Goal: Transaction & Acquisition: Purchase product/service

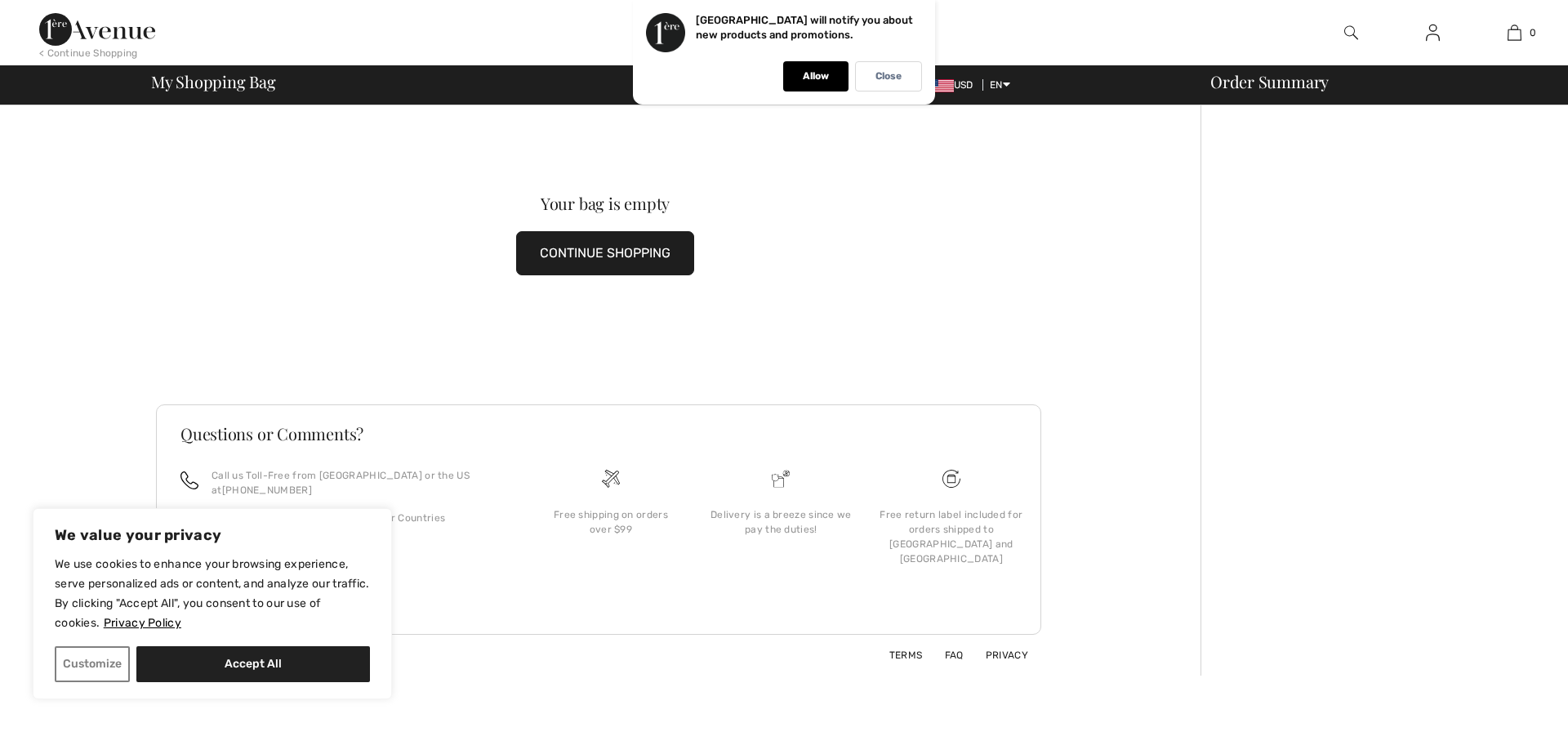
click at [1351, 28] on img at bounding box center [1351, 33] width 14 height 20
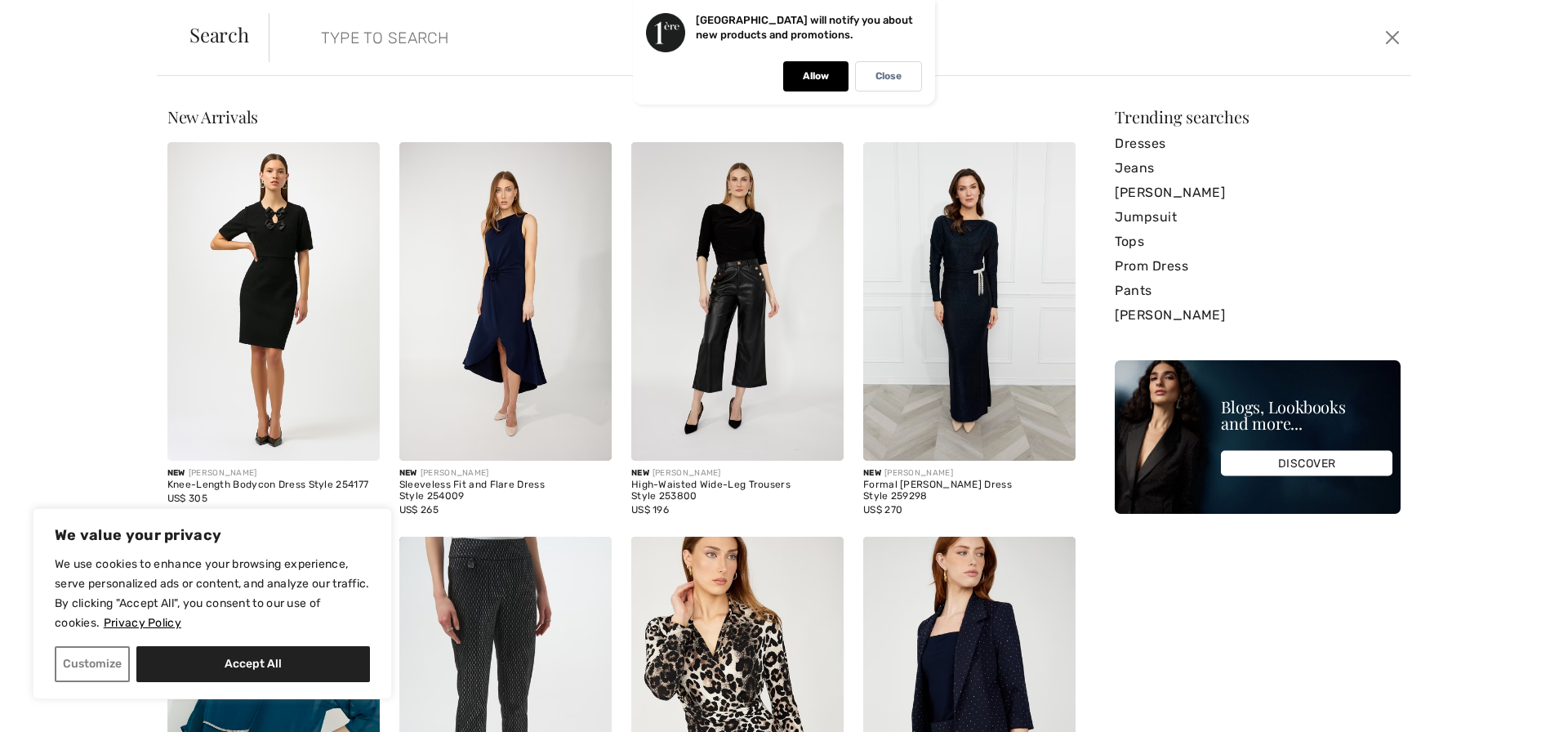
paste input "252915"
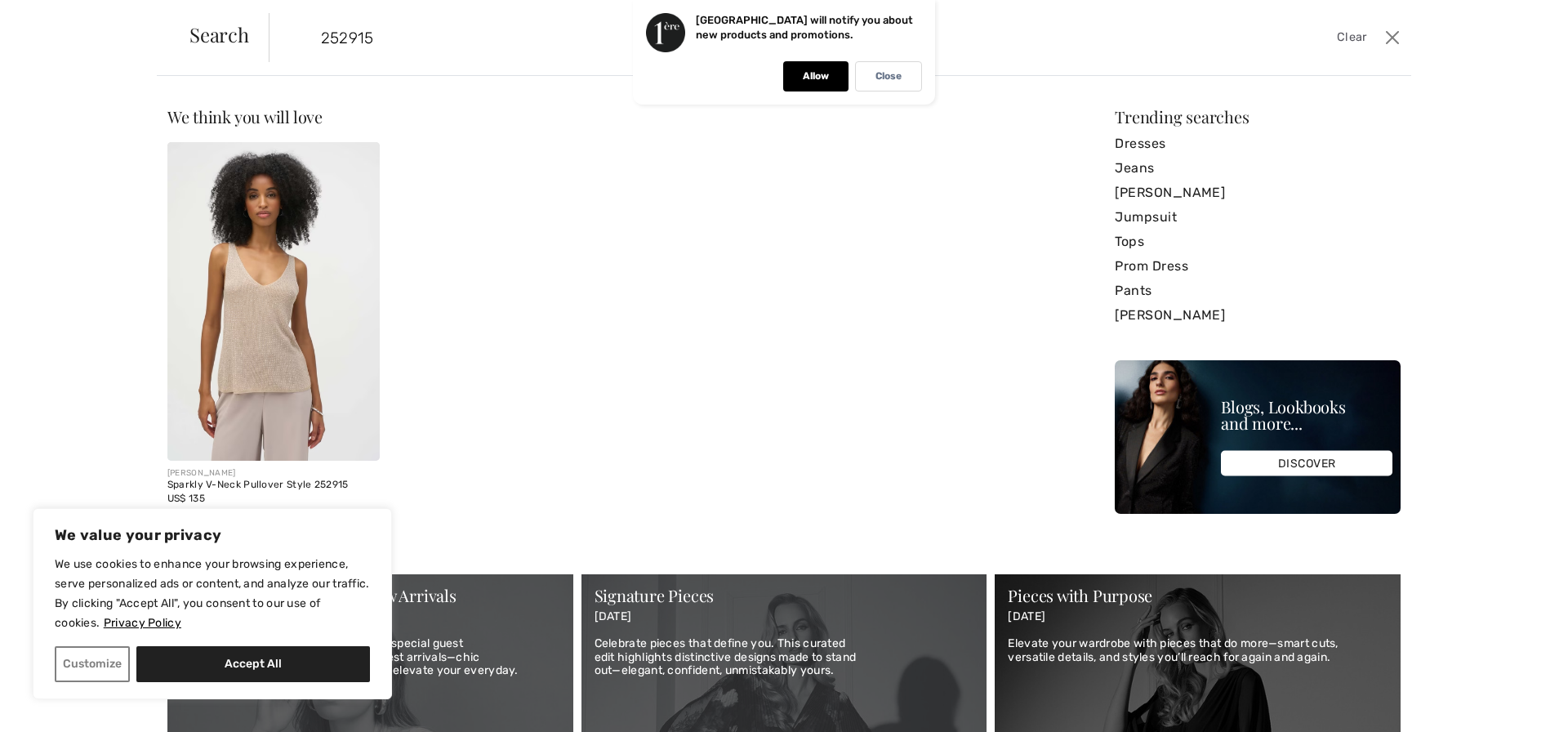
type input "252915"
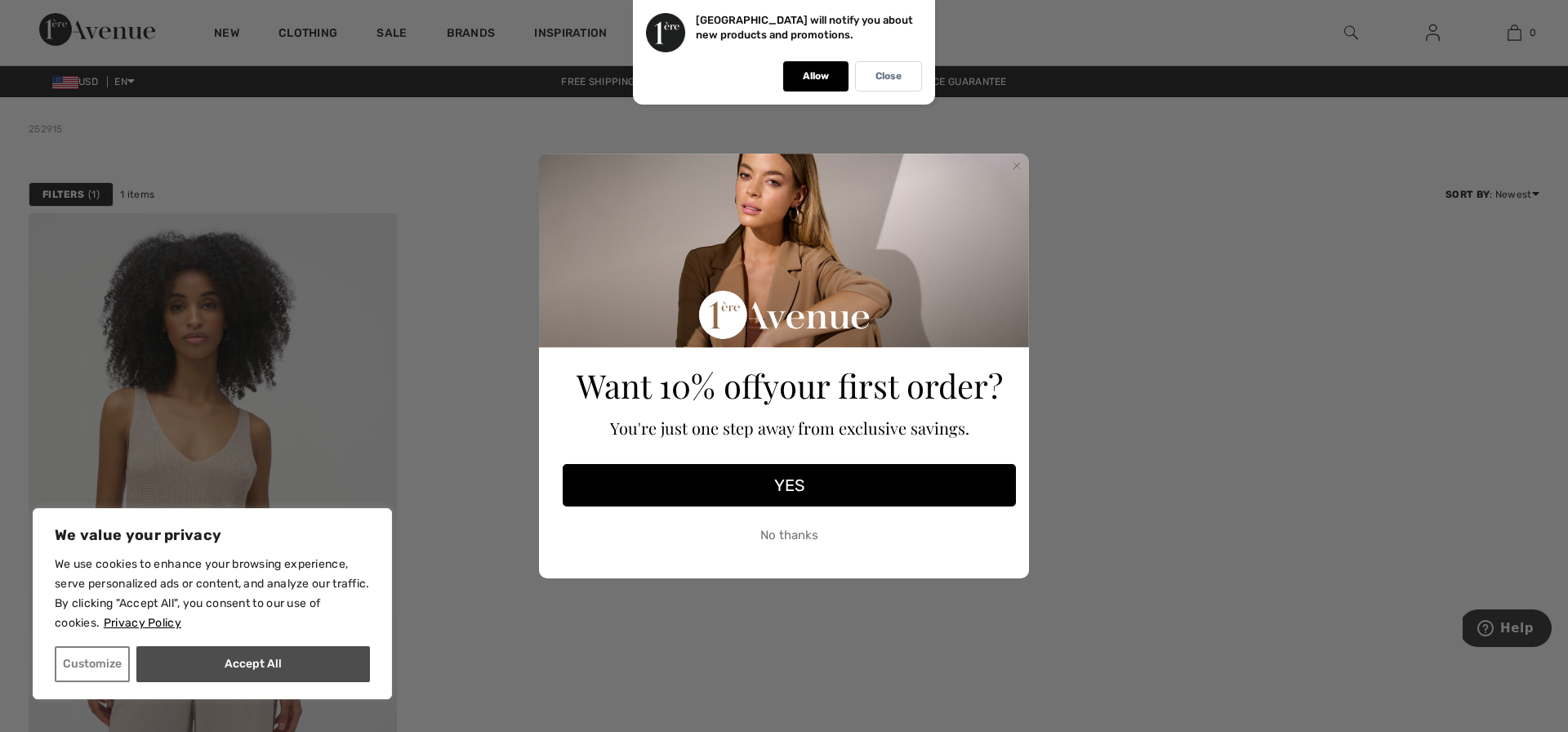
click at [294, 669] on button "Accept All" at bounding box center [254, 664] width 234 height 36
checkbox input "true"
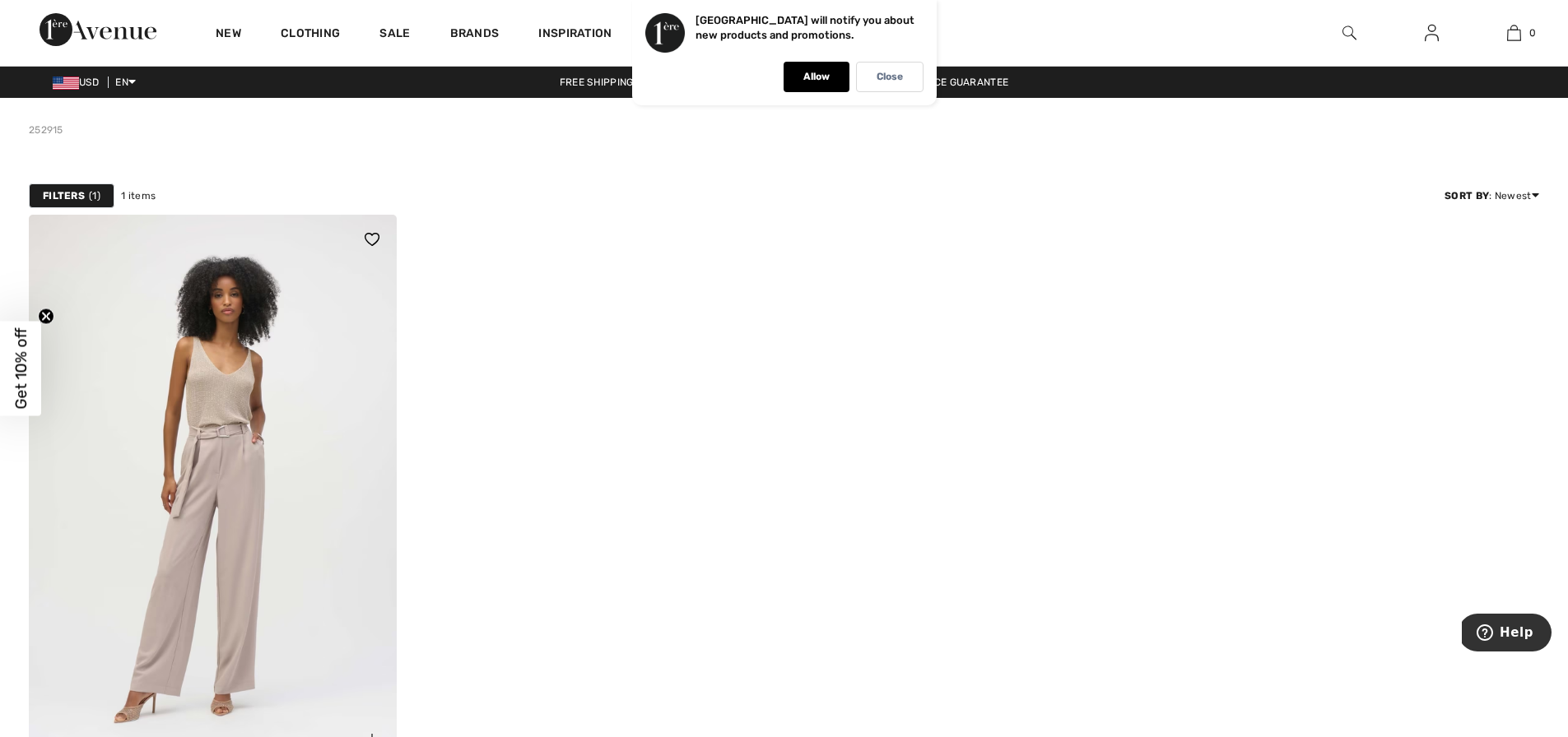
click at [203, 507] on img at bounding box center [212, 490] width 368 height 552
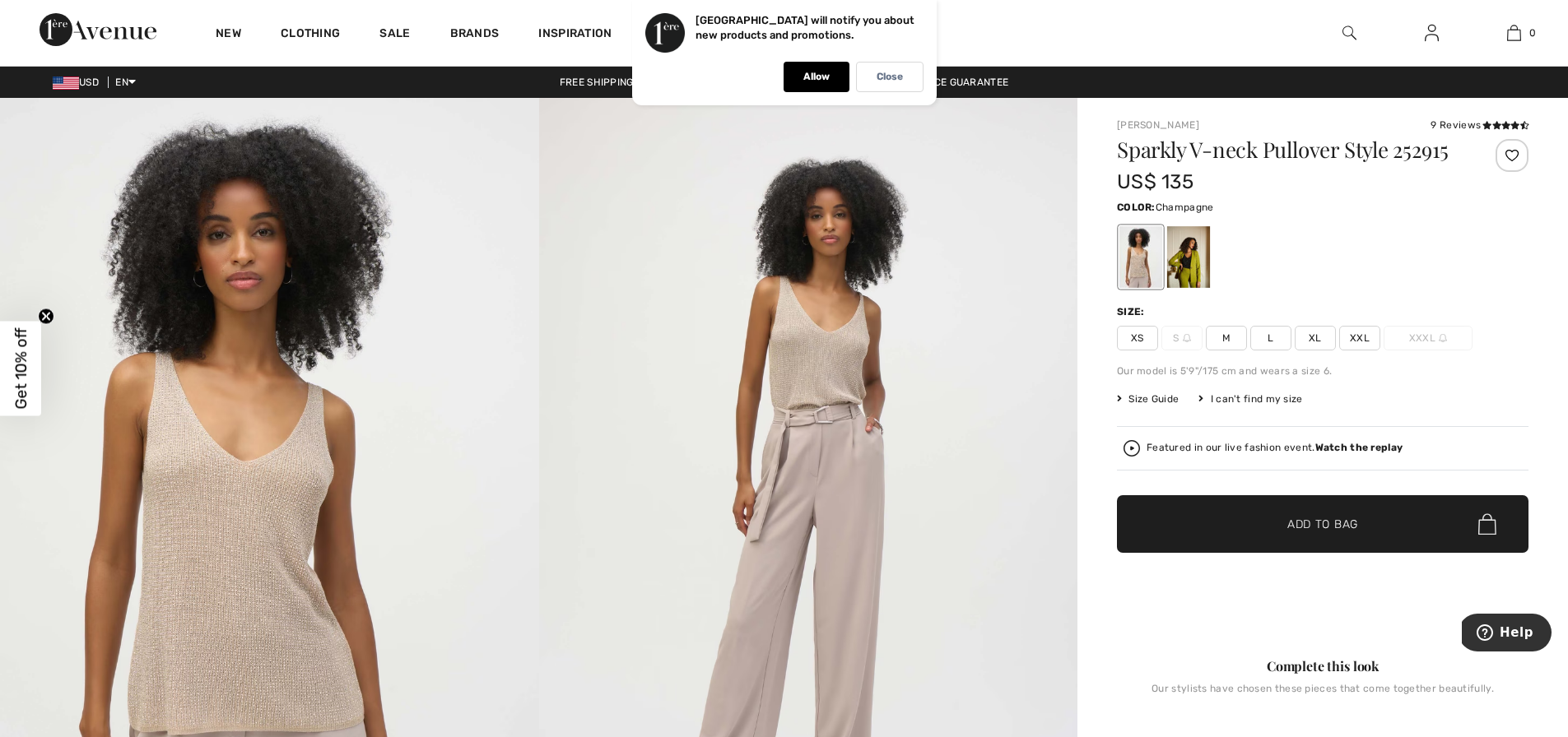
click at [306, 488] on img at bounding box center [269, 501] width 539 height 807
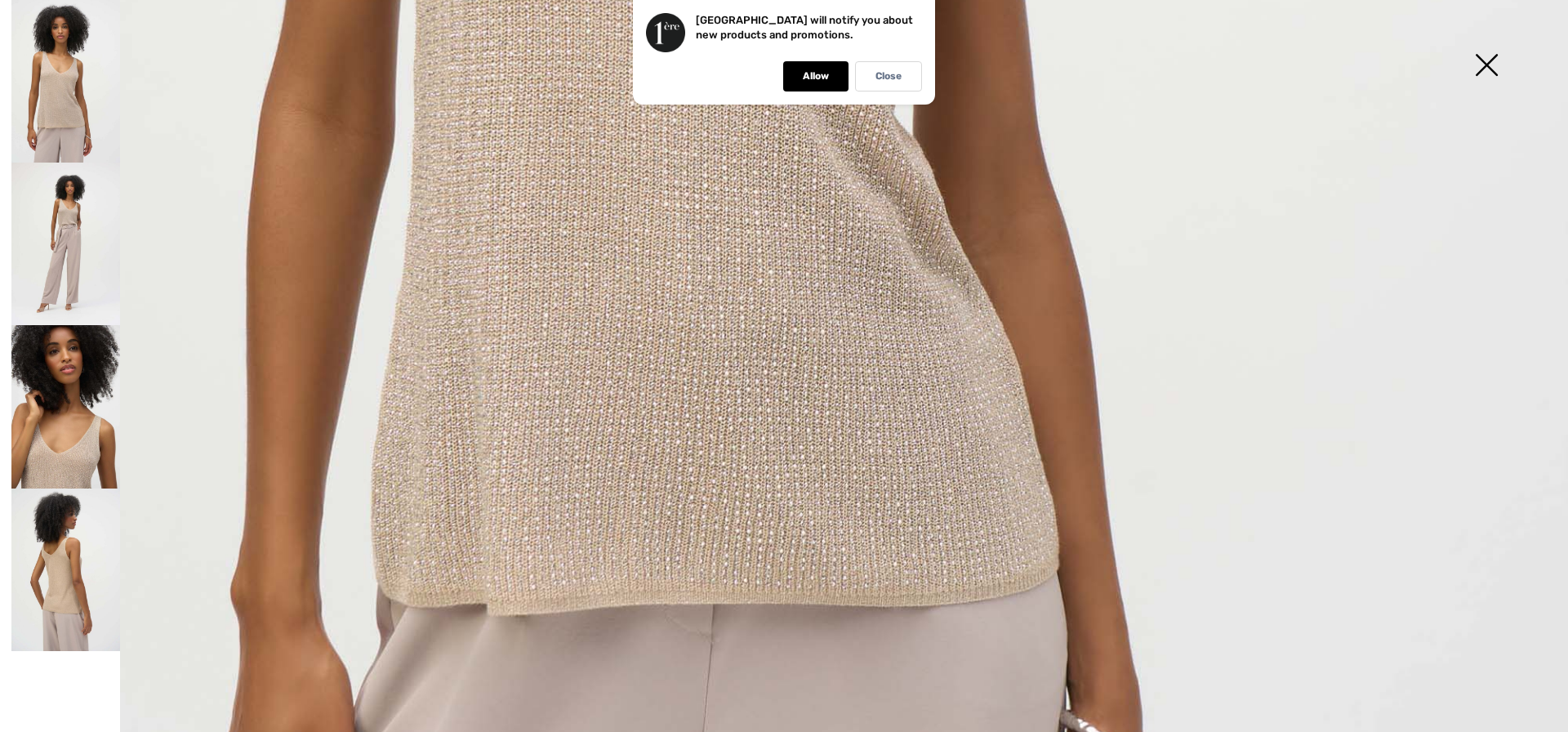
scroll to position [1245, 0]
click at [87, 435] on img at bounding box center [65, 406] width 108 height 163
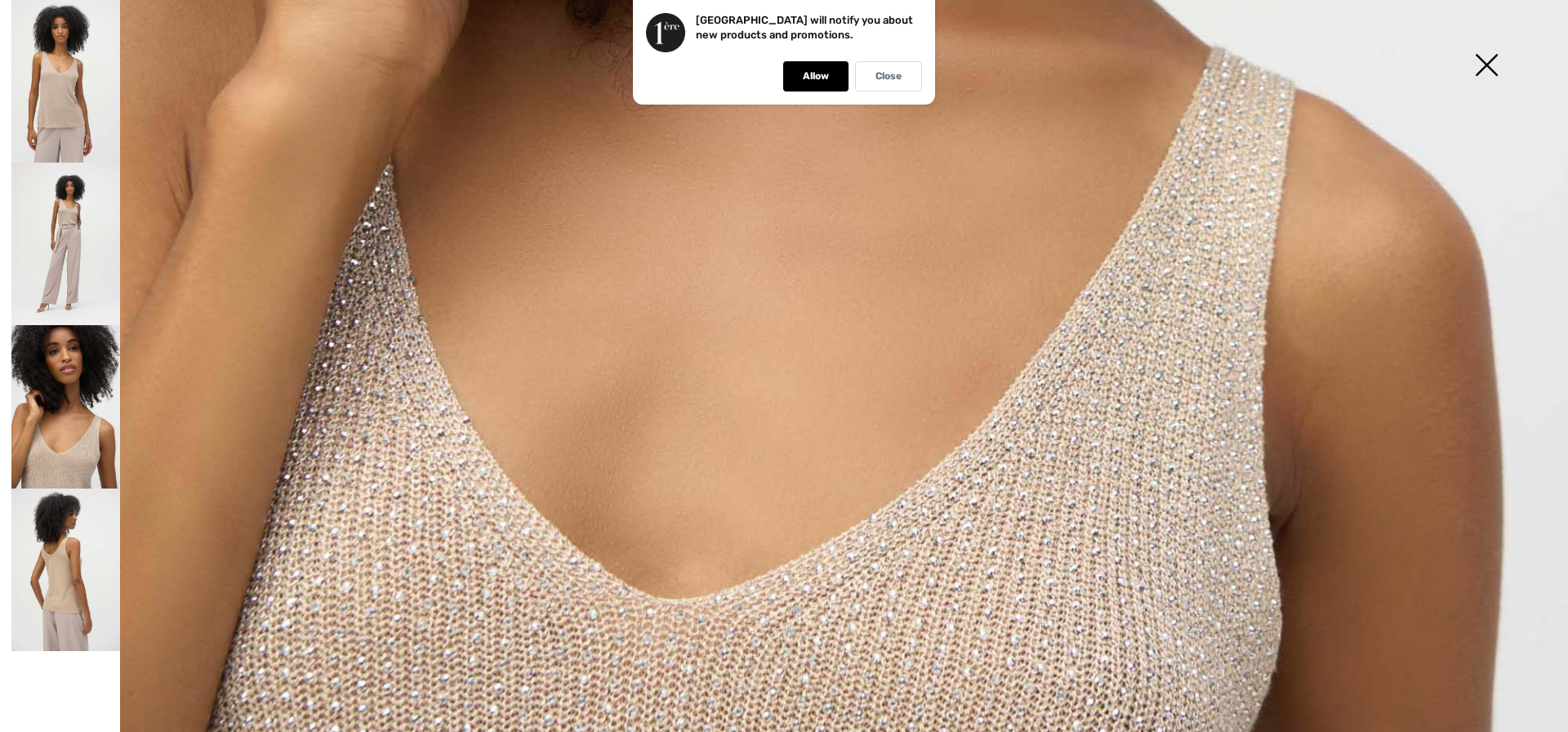
click at [60, 568] on img at bounding box center [65, 569] width 108 height 163
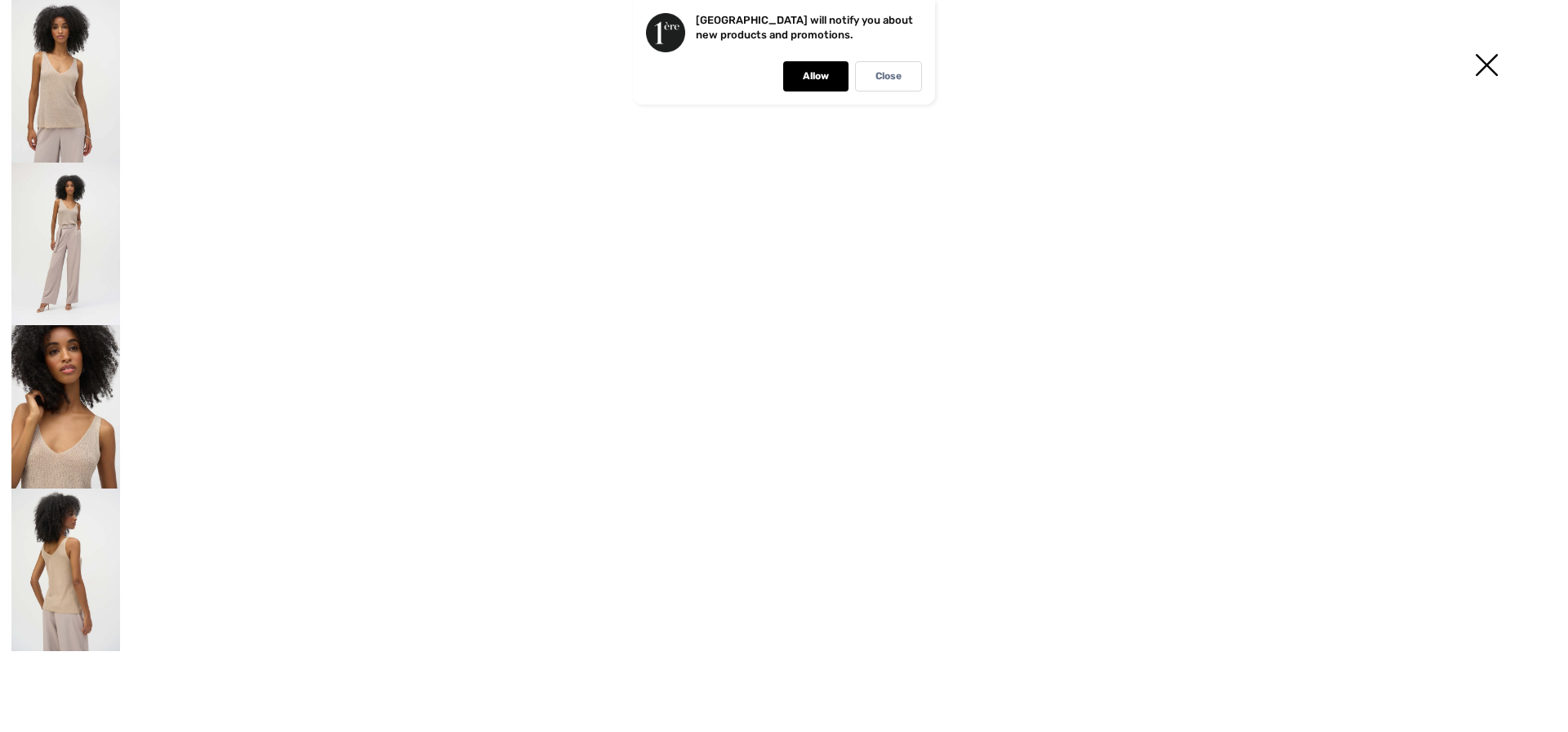
scroll to position [1244, 0]
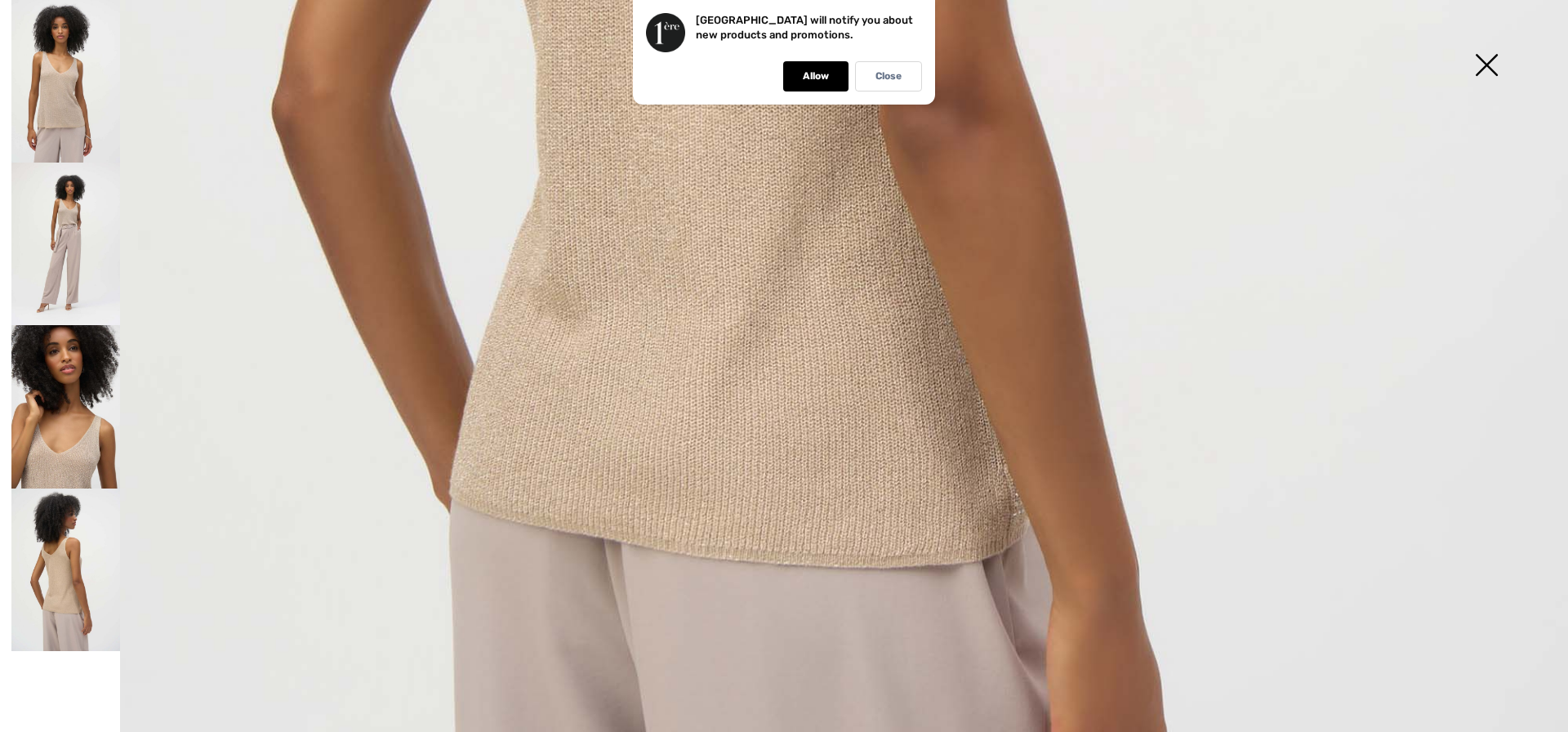
click at [1496, 70] on img at bounding box center [1486, 67] width 82 height 84
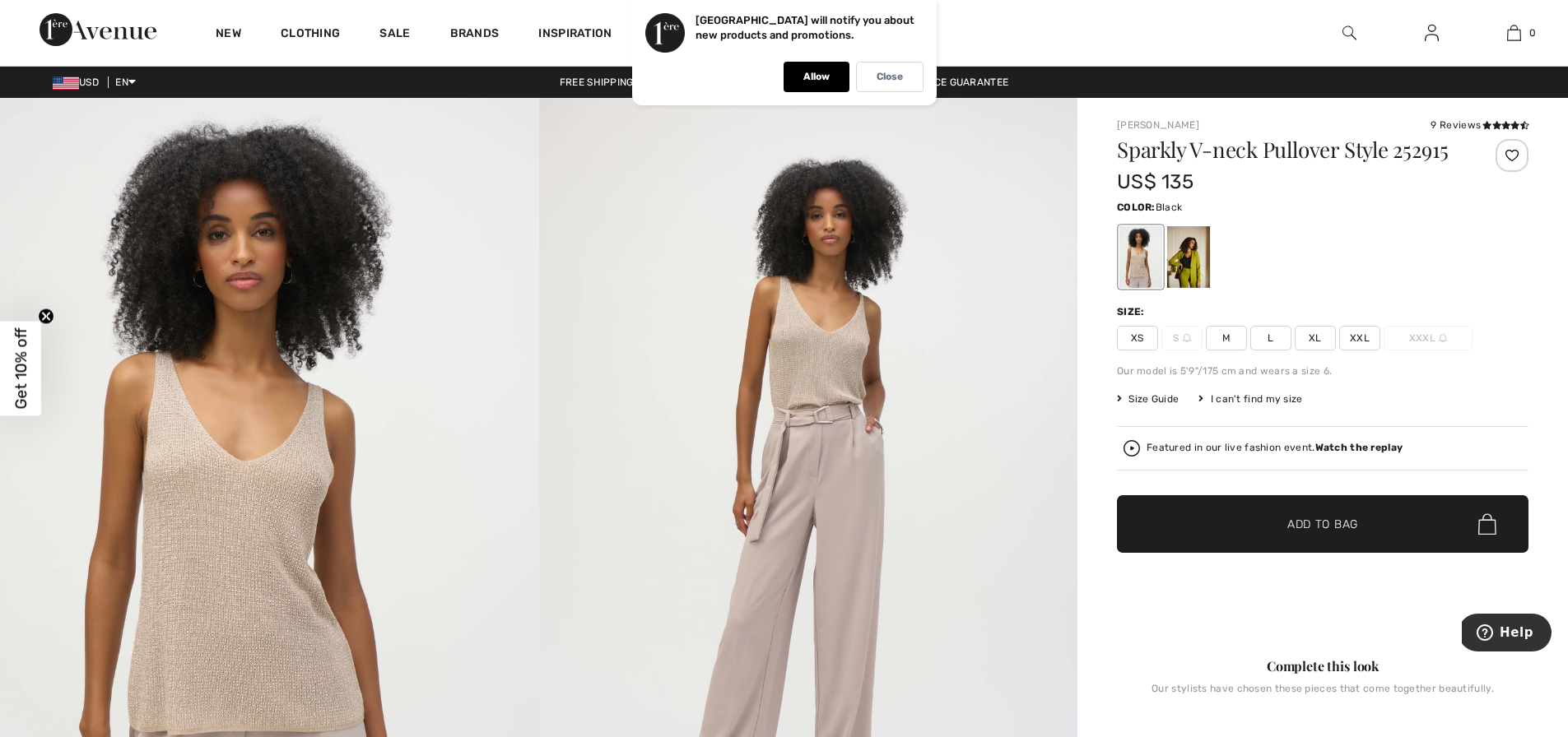
click at [1189, 256] on div at bounding box center [1188, 256] width 42 height 61
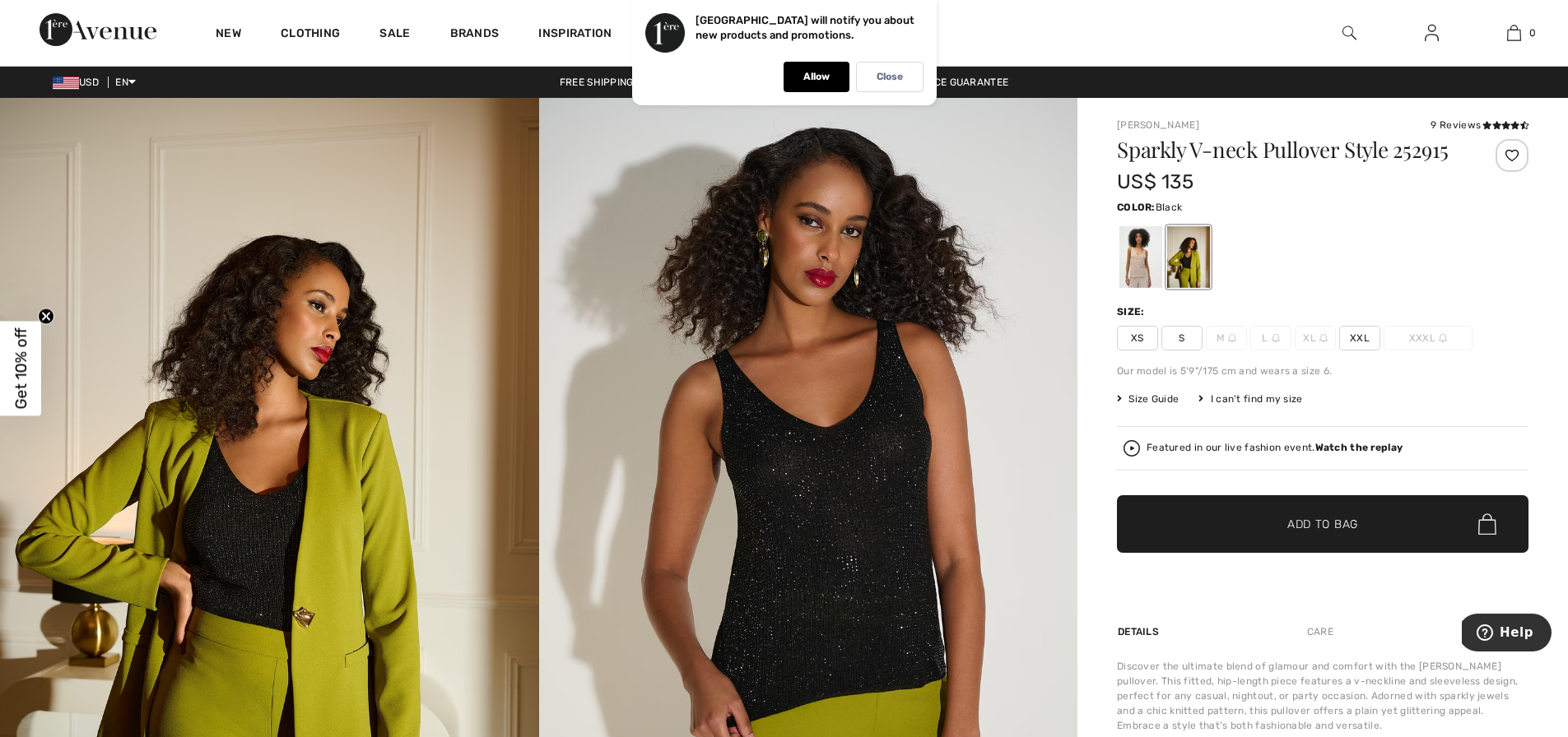
click at [787, 397] on img at bounding box center [808, 501] width 539 height 808
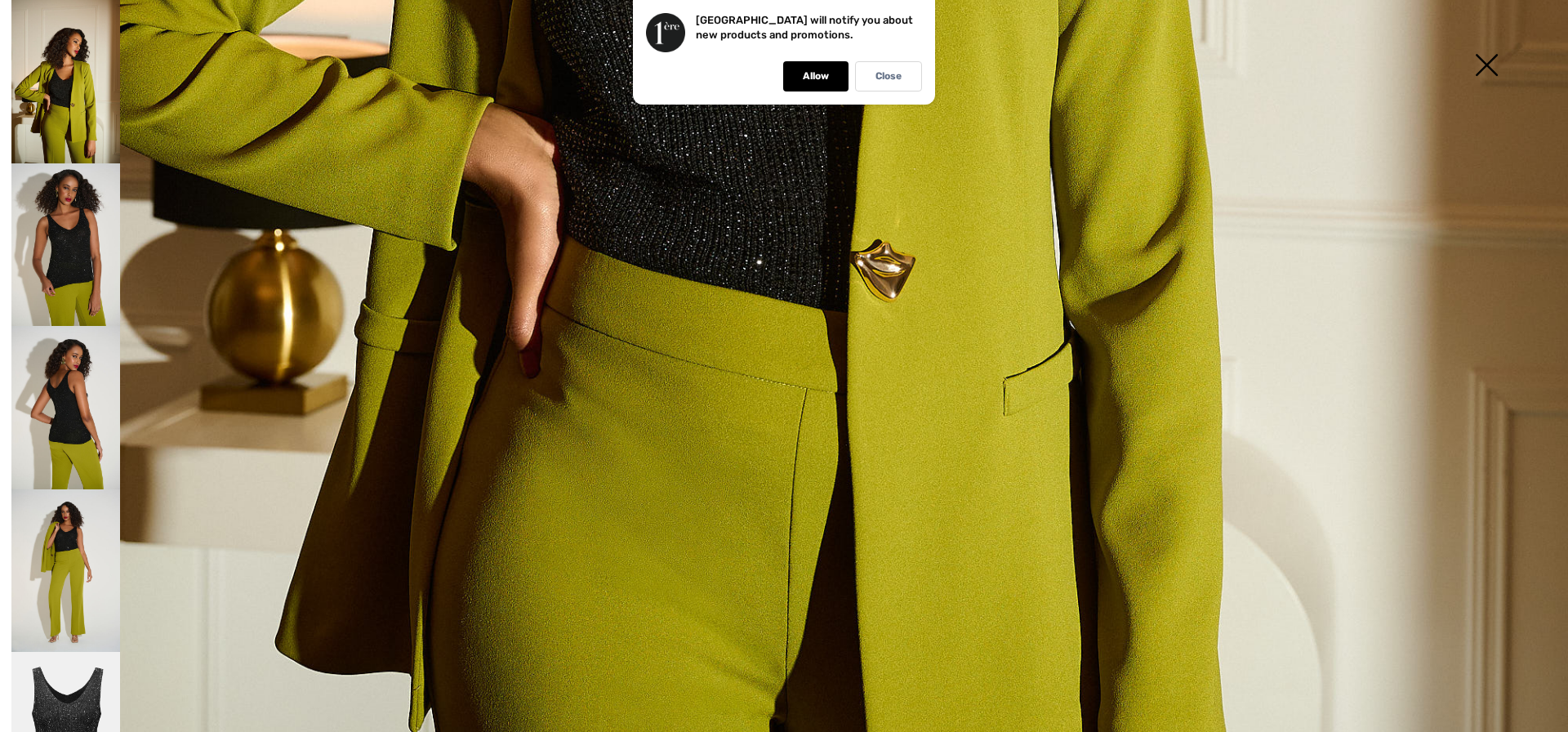
click at [74, 229] on img at bounding box center [65, 245] width 108 height 163
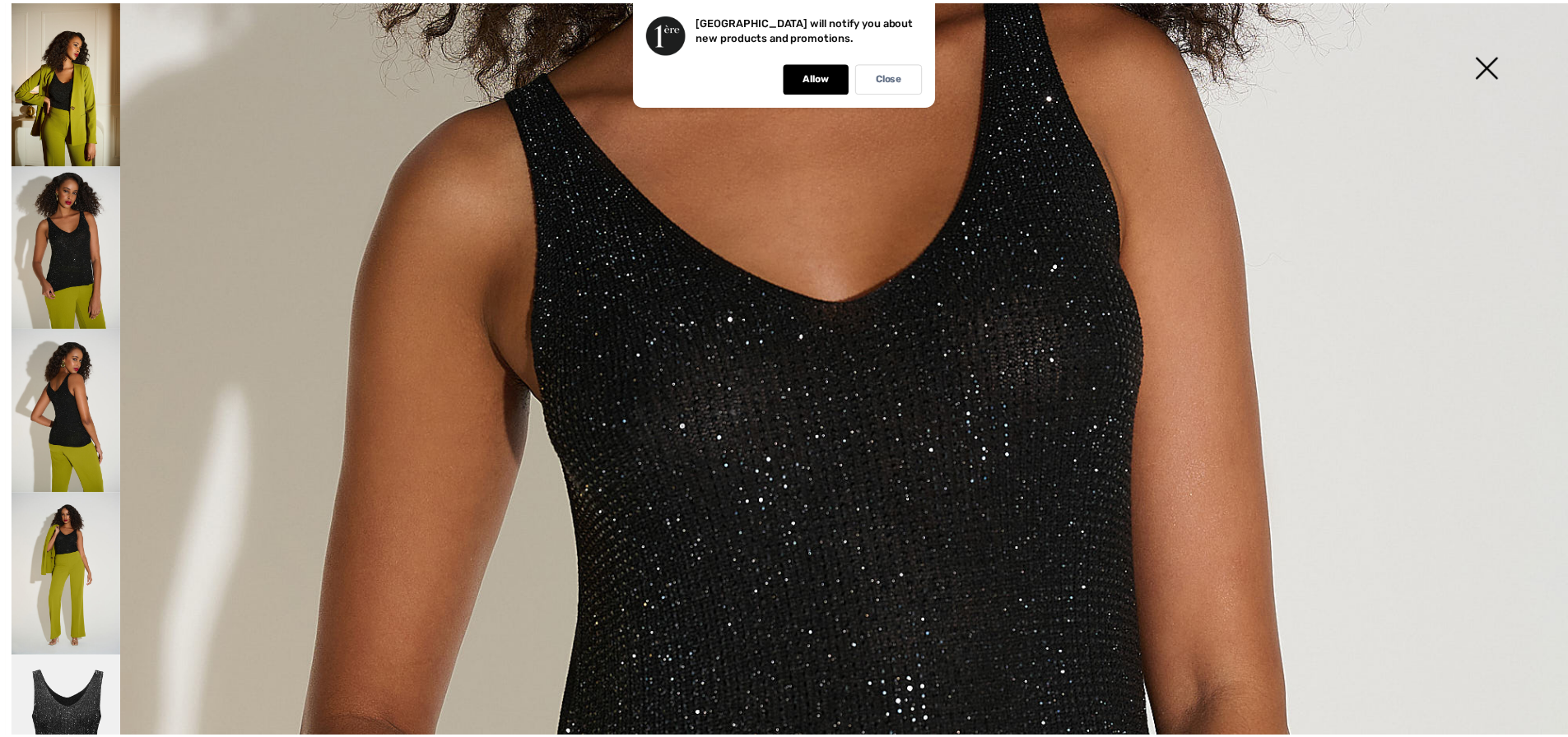
scroll to position [663, 0]
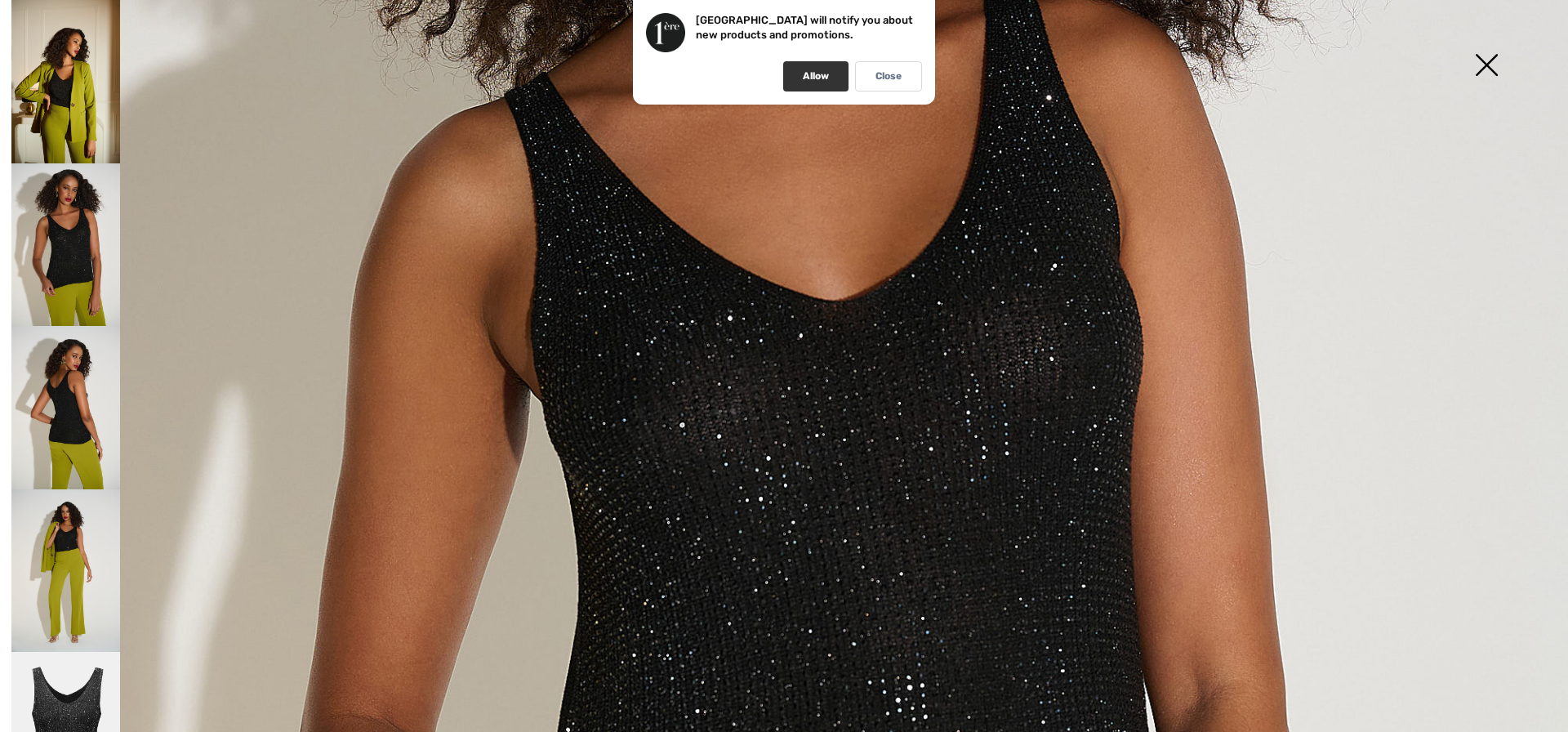
click at [795, 75] on div "Allow" at bounding box center [816, 76] width 65 height 30
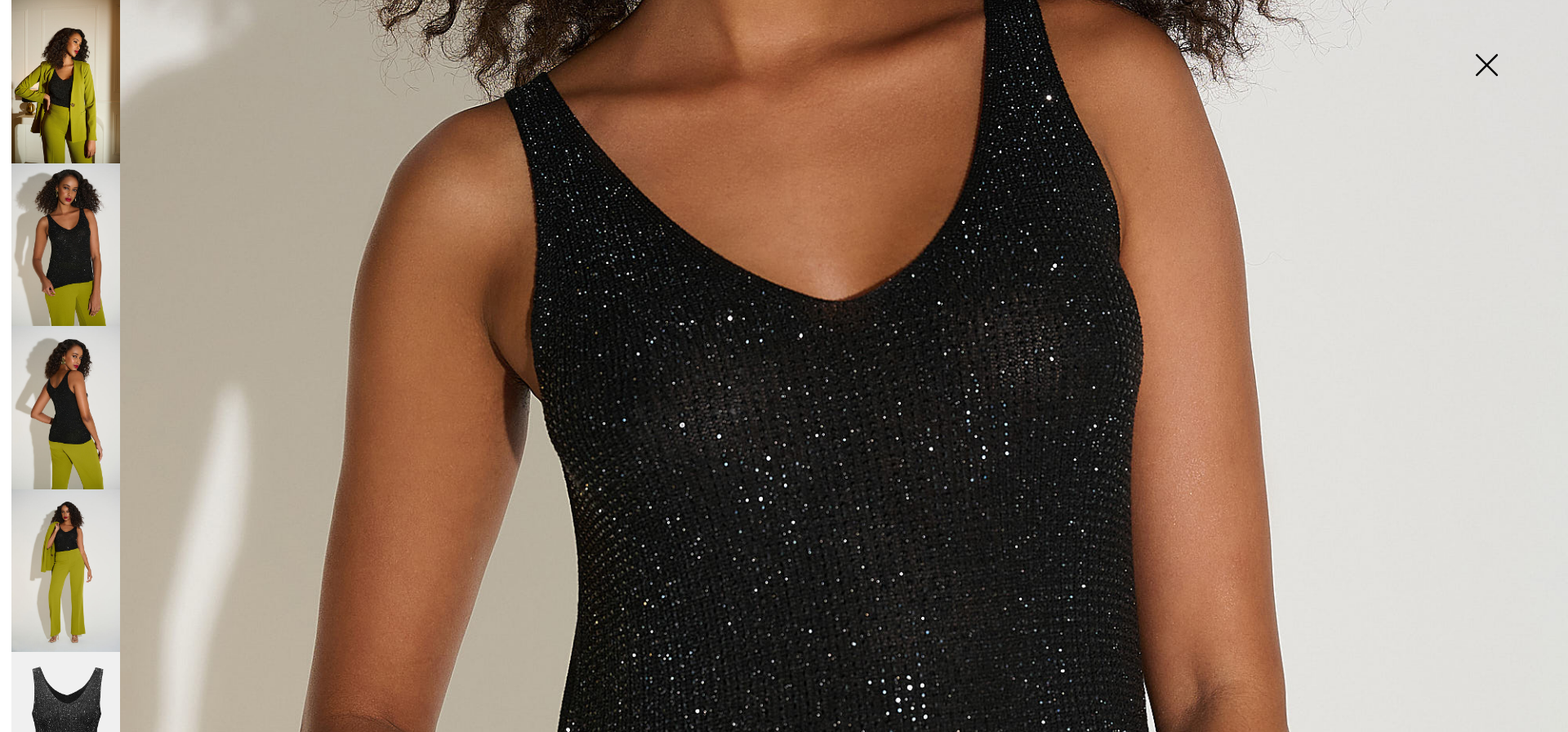
click at [46, 375] on img at bounding box center [65, 408] width 108 height 163
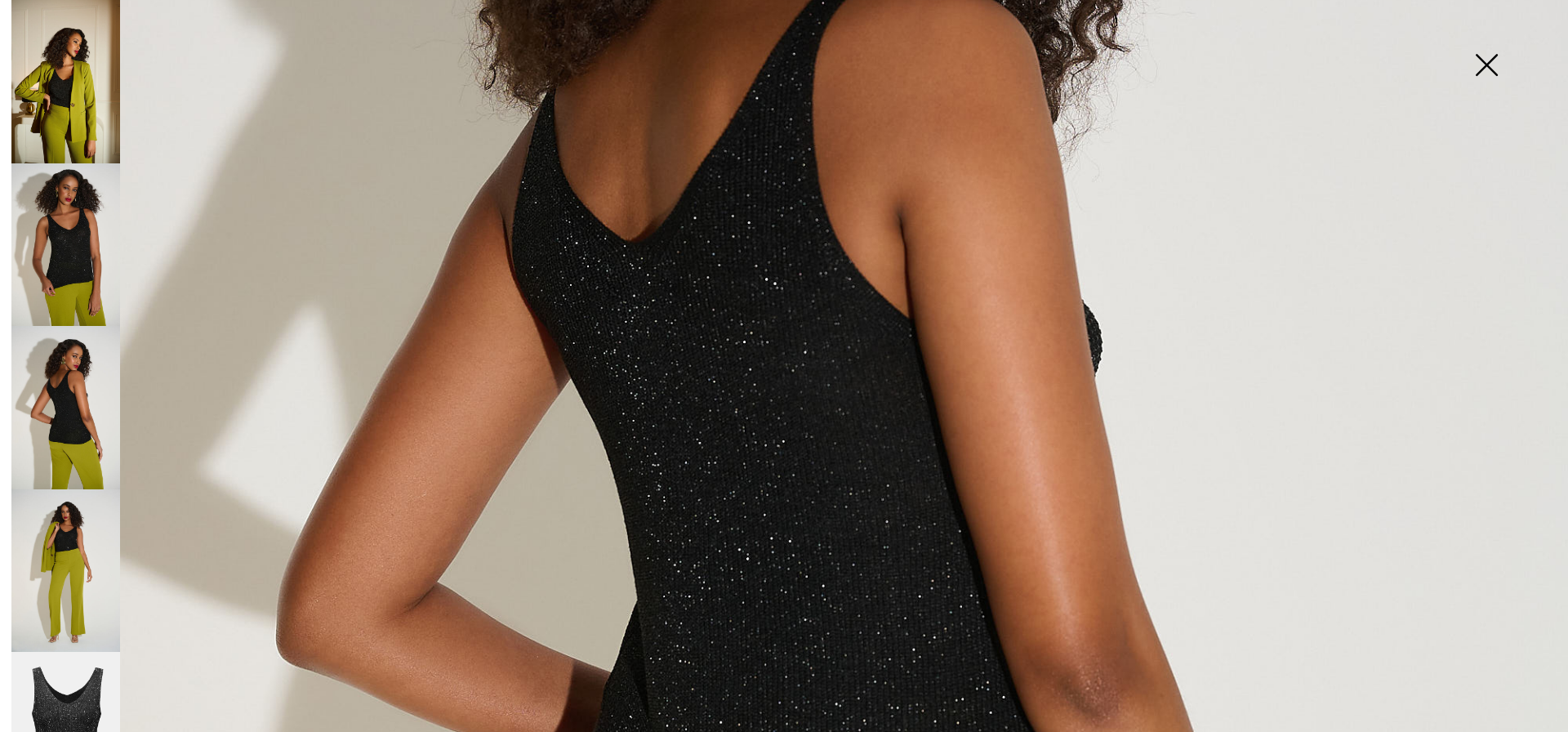
click at [1490, 63] on img at bounding box center [1486, 67] width 82 height 84
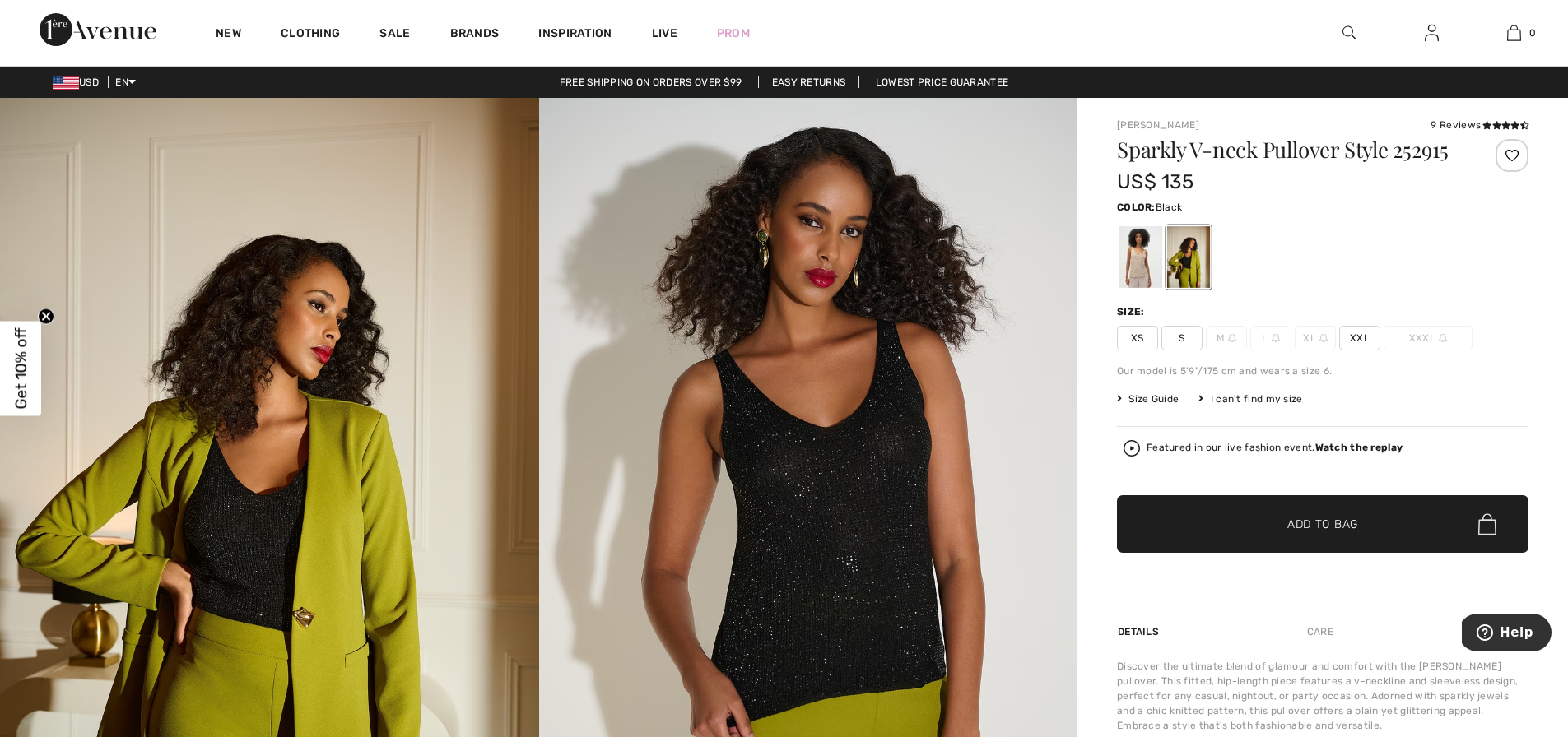
click at [1171, 399] on span "Size Guide" at bounding box center [1147, 398] width 62 height 15
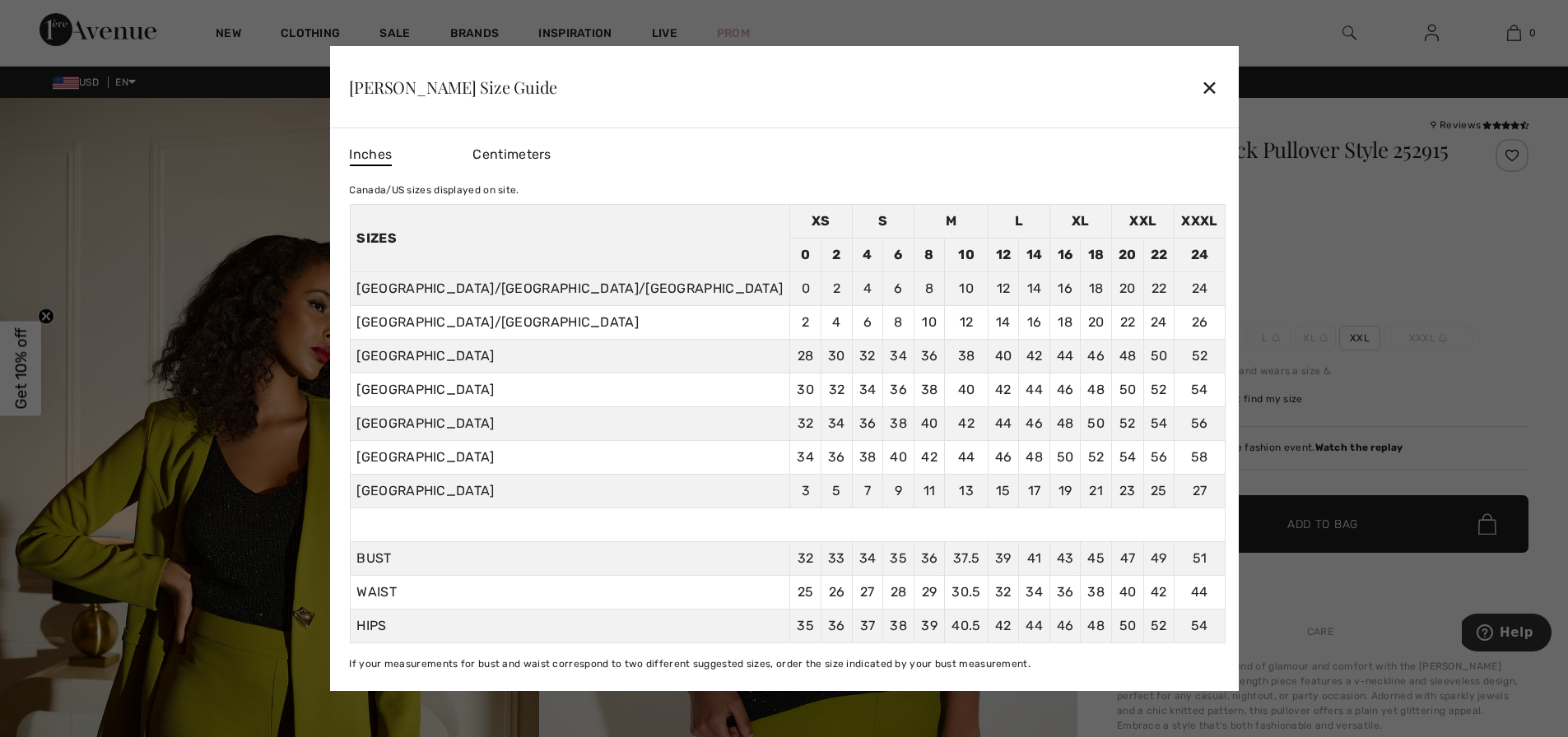
click at [1201, 84] on div "✕" at bounding box center [1209, 87] width 17 height 35
